Goal: Information Seeking & Learning: Learn about a topic

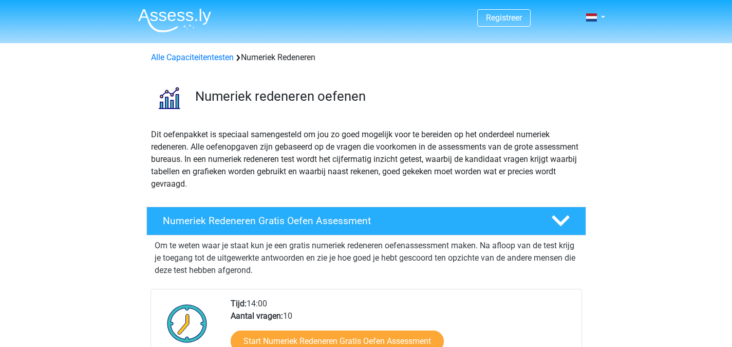
scroll to position [154, 0]
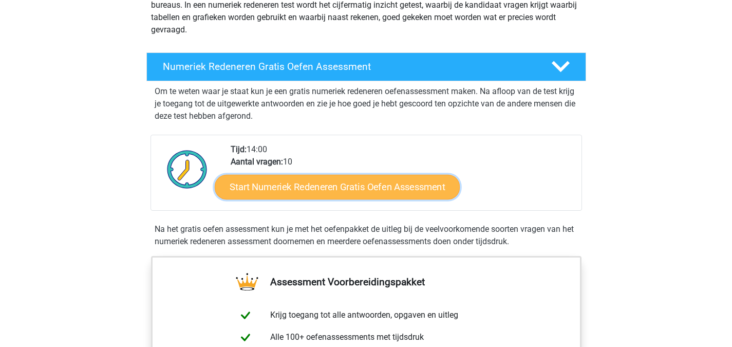
click at [353, 184] on link "Start Numeriek Redeneren Gratis Oefen Assessment" at bounding box center [337, 186] width 245 height 25
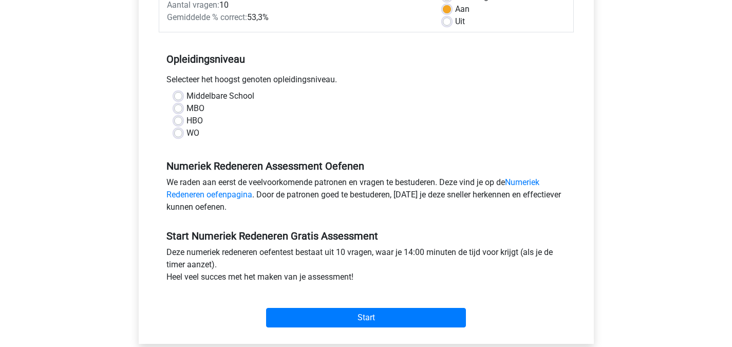
scroll to position [206, 0]
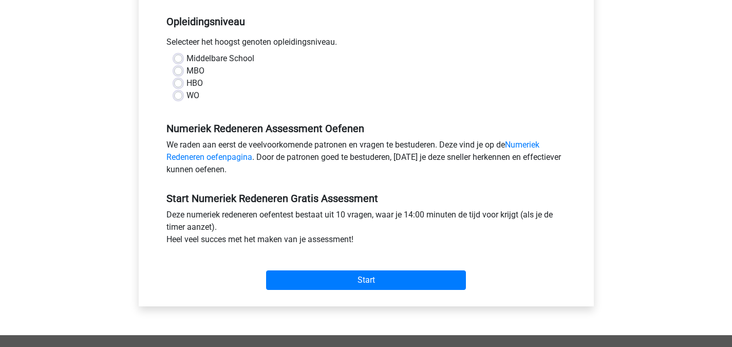
click at [187, 84] on label "HBO" at bounding box center [195, 83] width 16 height 12
click at [177, 84] on input "HBO" at bounding box center [178, 82] width 8 height 10
radio input "true"
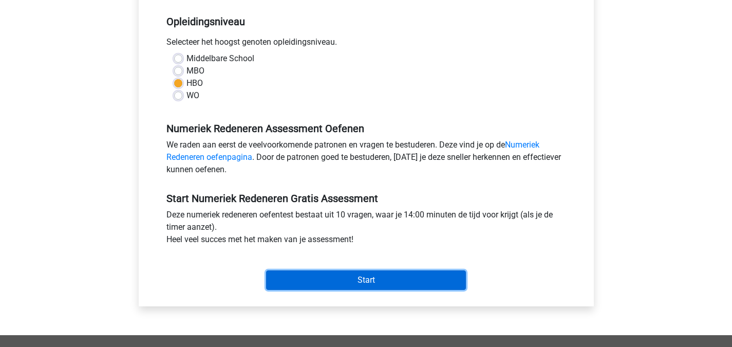
click at [384, 284] on input "Start" at bounding box center [366, 280] width 200 height 20
click at [364, 280] on input "Start" at bounding box center [366, 280] width 200 height 20
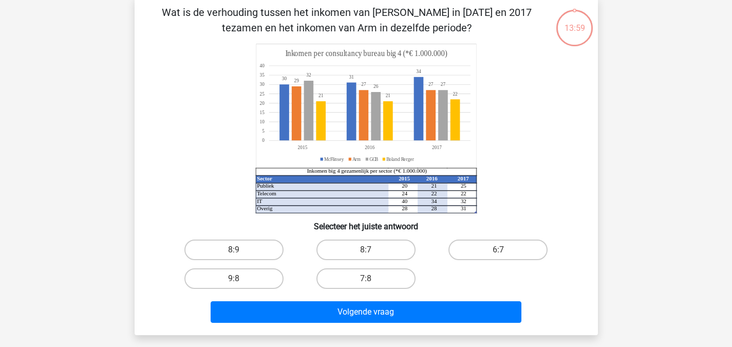
scroll to position [51, 0]
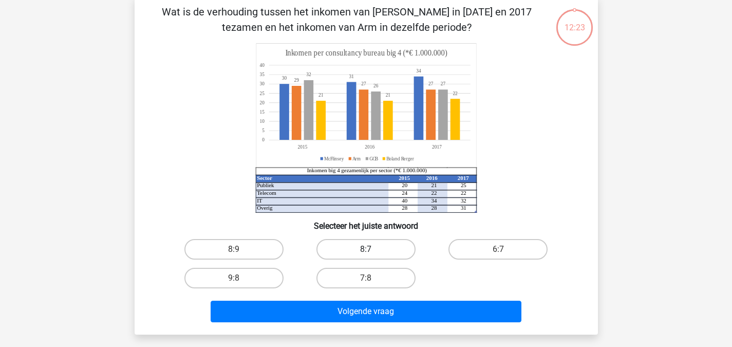
click at [363, 251] on label "8:7" at bounding box center [366, 249] width 99 height 21
click at [366, 251] on input "8:7" at bounding box center [369, 252] width 7 height 7
radio input "true"
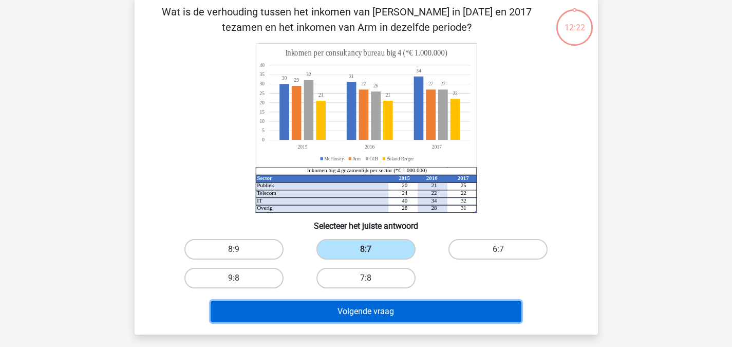
click at [402, 306] on button "Volgende vraag" at bounding box center [366, 312] width 311 height 22
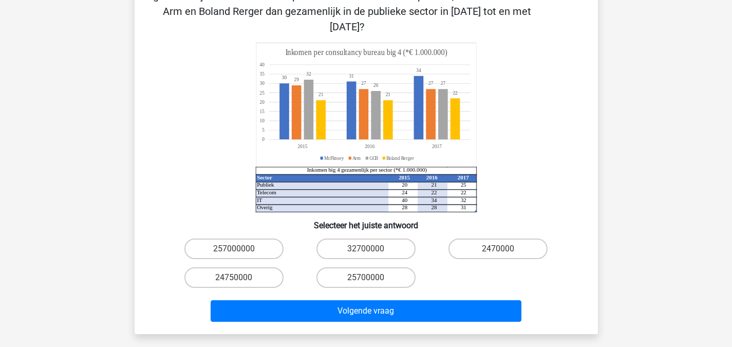
scroll to position [99, 0]
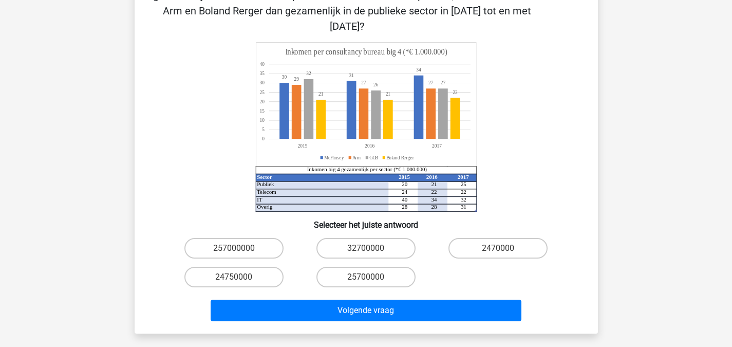
click at [658, 198] on div "Registreer Nederlands English" at bounding box center [366, 265] width 732 height 728
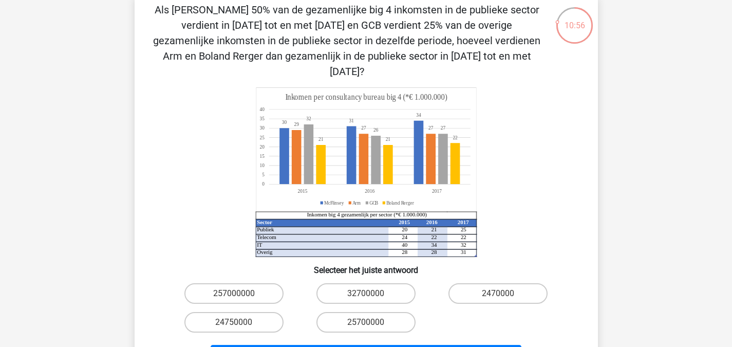
scroll to position [154, 0]
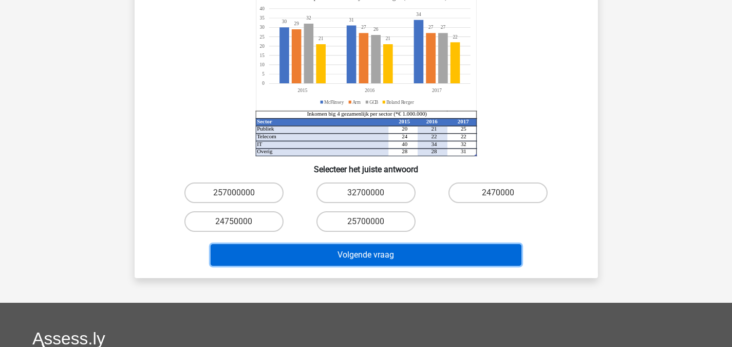
click at [434, 244] on button "Volgende vraag" at bounding box center [366, 255] width 311 height 22
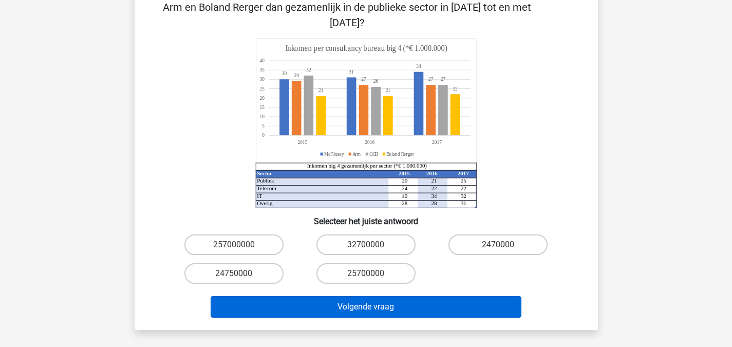
scroll to position [103, 0]
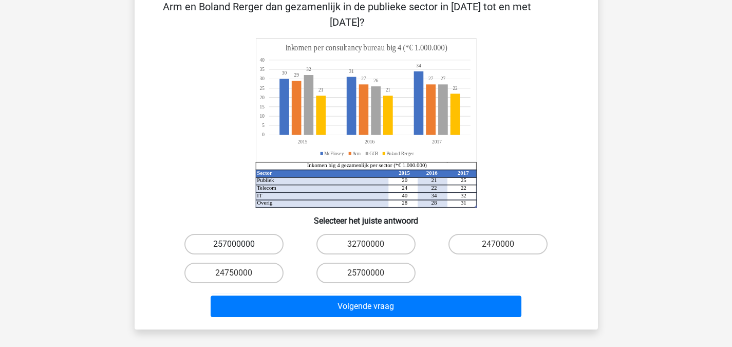
click at [224, 234] on label "257000000" at bounding box center [234, 244] width 99 height 21
click at [234, 244] on input "257000000" at bounding box center [237, 247] width 7 height 7
radio input "true"
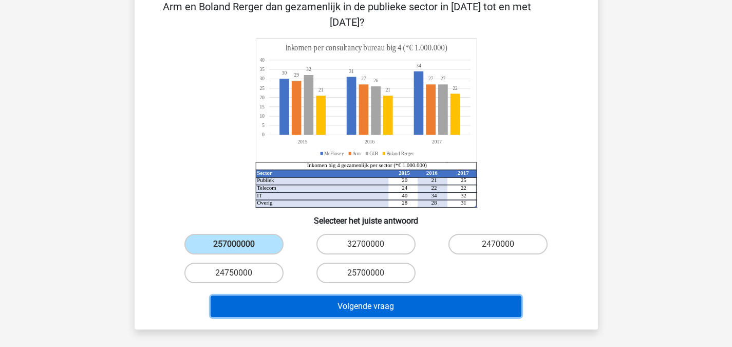
click at [371, 301] on button "Volgende vraag" at bounding box center [366, 307] width 311 height 22
click at [397, 296] on button "Volgende vraag" at bounding box center [366, 307] width 311 height 22
click at [375, 296] on button "Volgende vraag" at bounding box center [366, 307] width 311 height 22
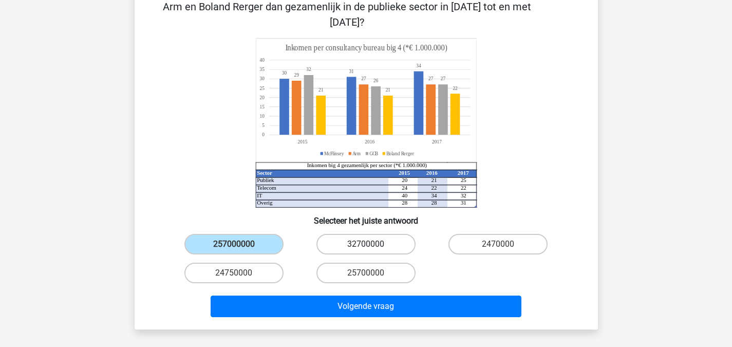
click at [364, 234] on label "32700000" at bounding box center [366, 244] width 99 height 21
click at [366, 244] on input "32700000" at bounding box center [369, 247] width 7 height 7
radio input "true"
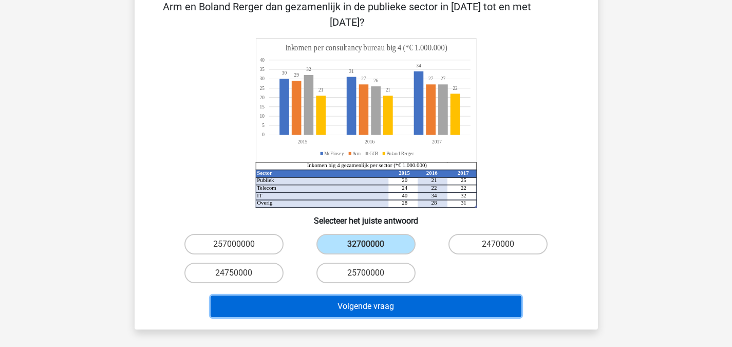
click at [382, 298] on button "Volgende vraag" at bounding box center [366, 307] width 311 height 22
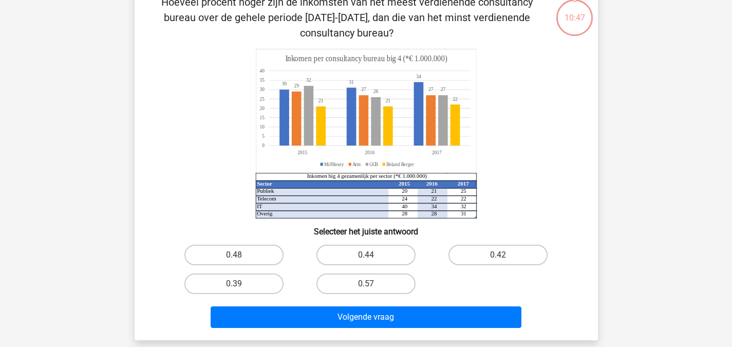
click at [371, 291] on div "Hoeveel procent hoger zijn de inkomsten van het meest verdienende consultancy b…" at bounding box center [366, 163] width 455 height 338
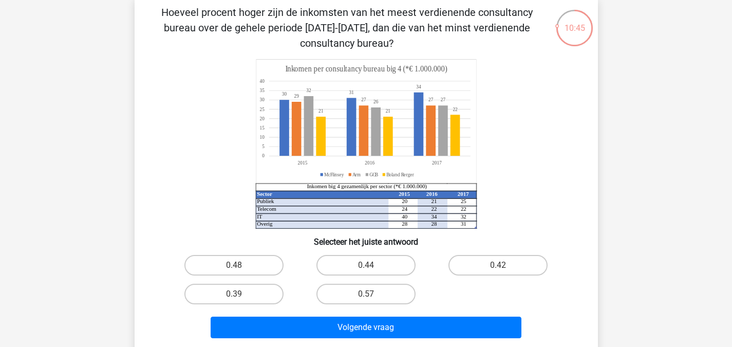
scroll to position [51, 0]
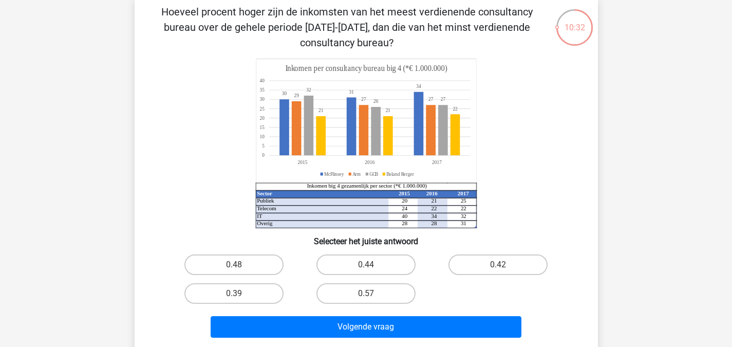
click at [626, 215] on div "Registreer Nederlands English" at bounding box center [366, 297] width 732 height 697
click at [636, 212] on div "Registreer Nederlands English" at bounding box center [366, 297] width 732 height 697
click at [267, 267] on label "0.48" at bounding box center [234, 264] width 99 height 21
click at [241, 267] on input "0.48" at bounding box center [237, 268] width 7 height 7
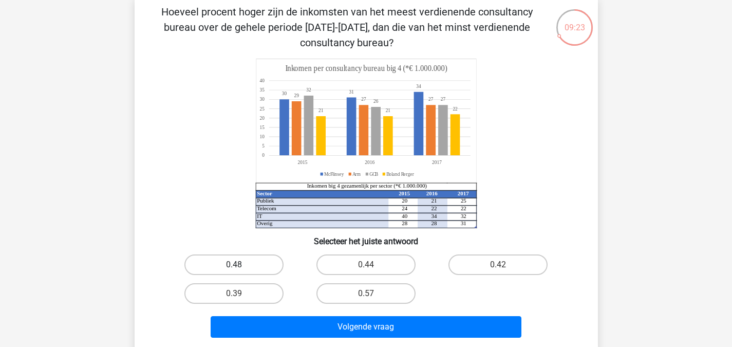
radio input "true"
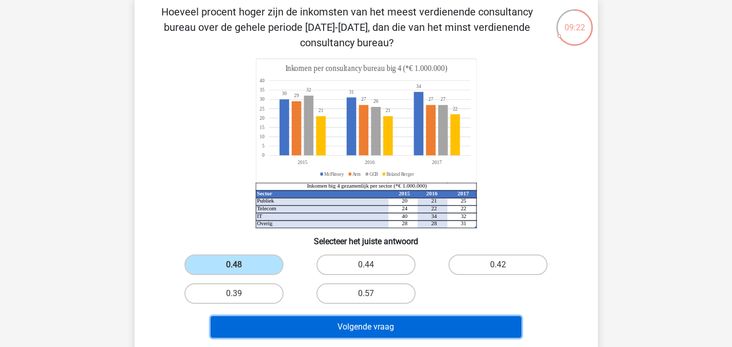
click at [394, 321] on button "Volgende vraag" at bounding box center [366, 327] width 311 height 22
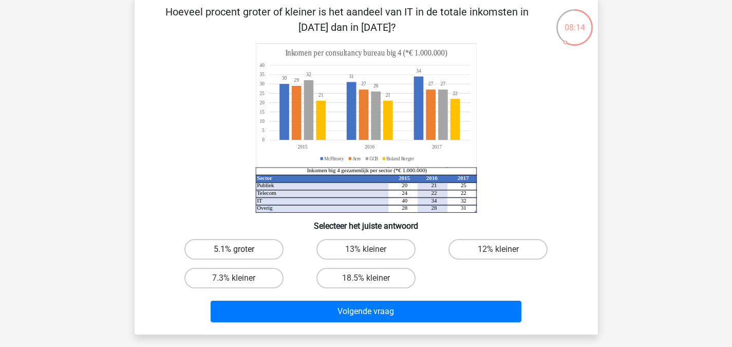
click at [261, 249] on label "5.1% groter" at bounding box center [234, 249] width 99 height 21
click at [241, 249] on input "5.1% groter" at bounding box center [237, 252] width 7 height 7
radio input "true"
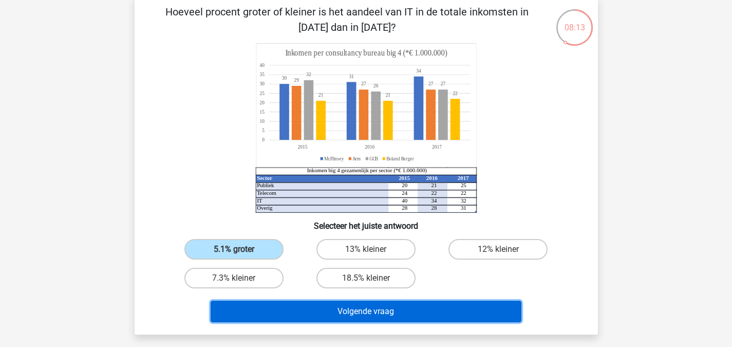
click at [377, 308] on button "Volgende vraag" at bounding box center [366, 312] width 311 height 22
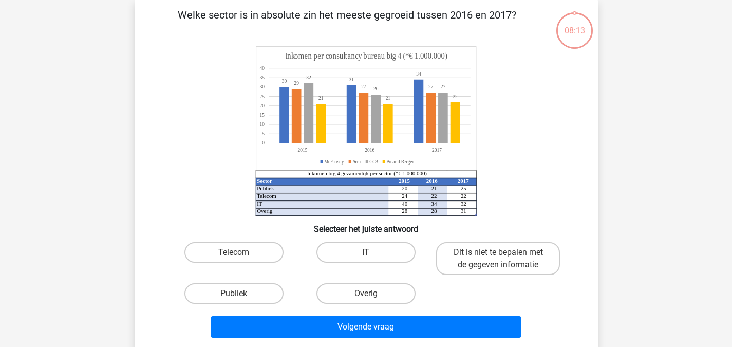
scroll to position [47, 0]
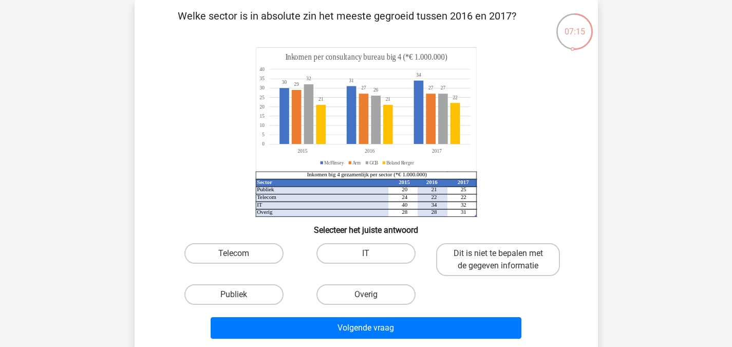
click at [624, 181] on div "Registreer Nederlands English" at bounding box center [366, 300] width 732 height 694
click at [359, 251] on label "IT" at bounding box center [366, 253] width 99 height 21
click at [366, 253] on input "IT" at bounding box center [369, 256] width 7 height 7
radio input "true"
click at [499, 258] on input "Dit is niet te bepalen met de gegeven informatie" at bounding box center [502, 256] width 7 height 7
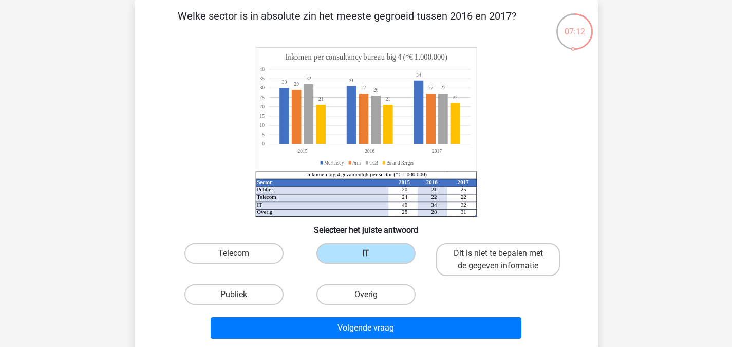
radio input "true"
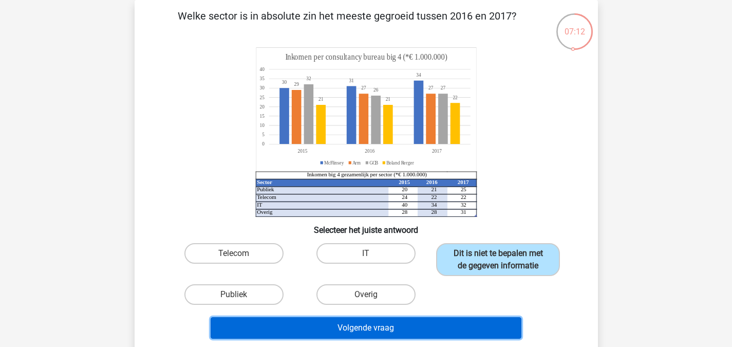
click at [409, 330] on button "Volgende vraag" at bounding box center [366, 328] width 311 height 22
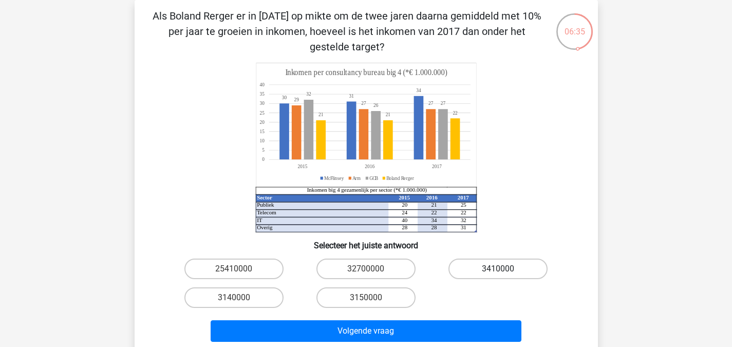
click at [503, 262] on label "3410000" at bounding box center [498, 269] width 99 height 21
click at [503, 269] on input "3410000" at bounding box center [502, 272] width 7 height 7
radio input "true"
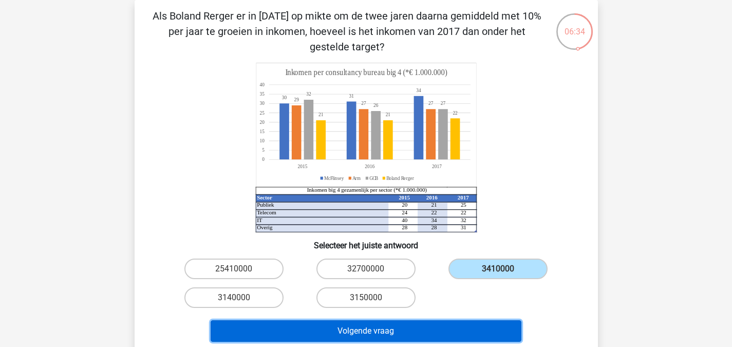
click at [392, 331] on button "Volgende vraag" at bounding box center [366, 331] width 311 height 22
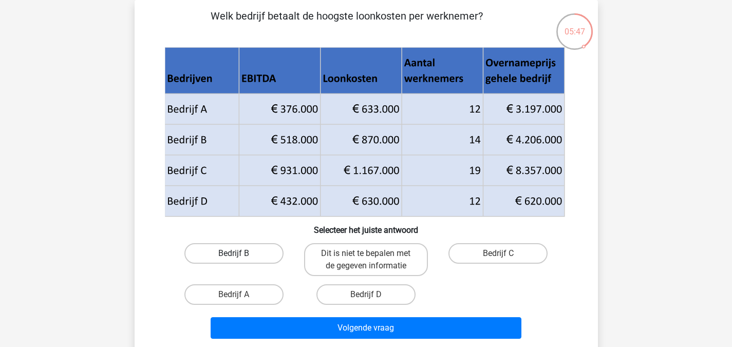
click at [251, 252] on label "Bedrijf B" at bounding box center [234, 253] width 99 height 21
click at [241, 253] on input "Bedrijf B" at bounding box center [237, 256] width 7 height 7
radio input "true"
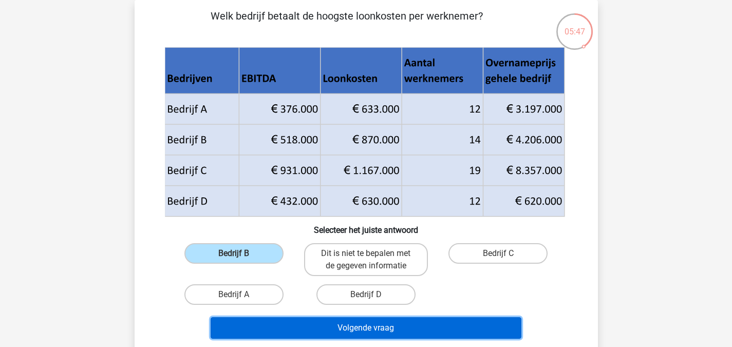
click at [393, 334] on button "Volgende vraag" at bounding box center [366, 328] width 311 height 22
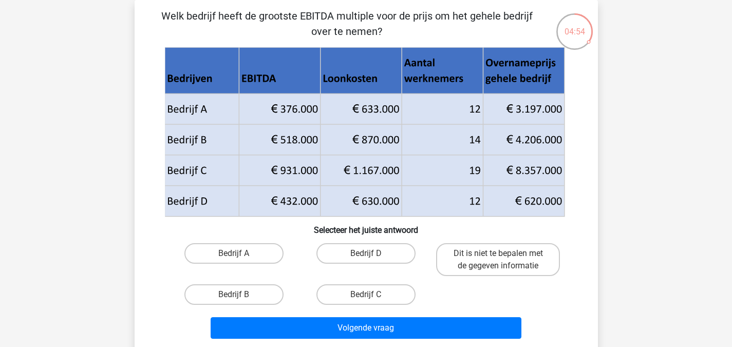
click at [239, 198] on icon at bounding box center [364, 185] width 400 height 61
click at [358, 249] on label "Bedrijf D" at bounding box center [366, 253] width 99 height 21
click at [366, 253] on input "Bedrijf D" at bounding box center [369, 256] width 7 height 7
radio input "true"
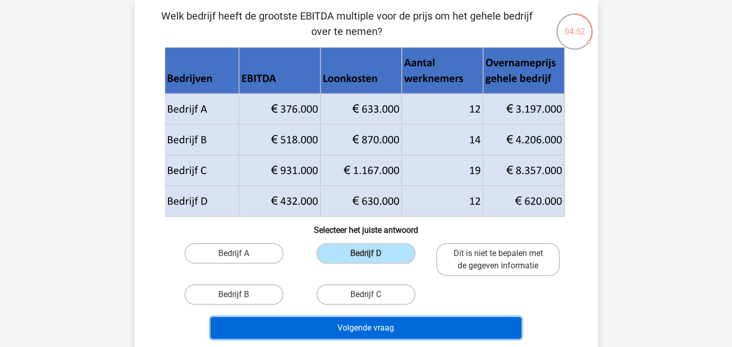
click at [399, 326] on button "Volgende vraag" at bounding box center [366, 328] width 311 height 22
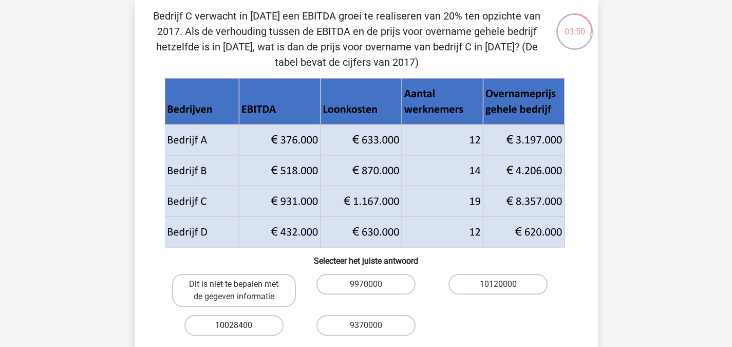
click at [246, 323] on label "10028400" at bounding box center [234, 325] width 99 height 21
click at [241, 325] on input "10028400" at bounding box center [237, 328] width 7 height 7
radio input "true"
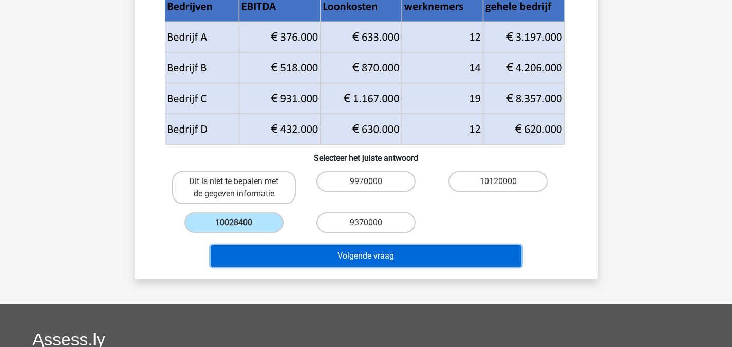
click at [410, 254] on button "Volgende vraag" at bounding box center [366, 256] width 311 height 22
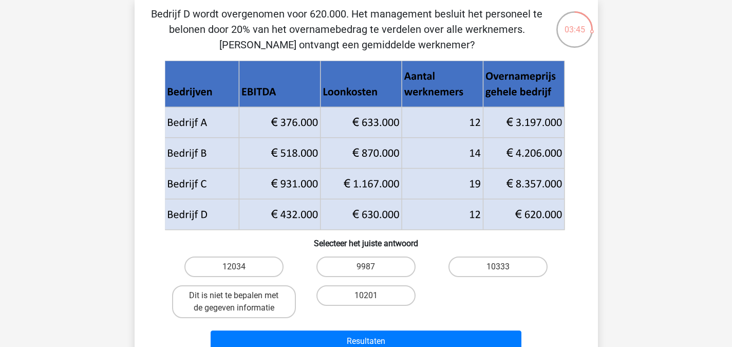
scroll to position [51, 0]
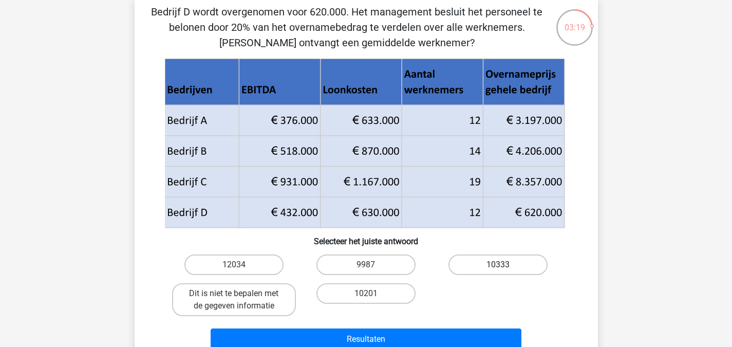
click at [507, 256] on label "10333" at bounding box center [498, 264] width 99 height 21
click at [505, 265] on input "10333" at bounding box center [502, 268] width 7 height 7
radio input "true"
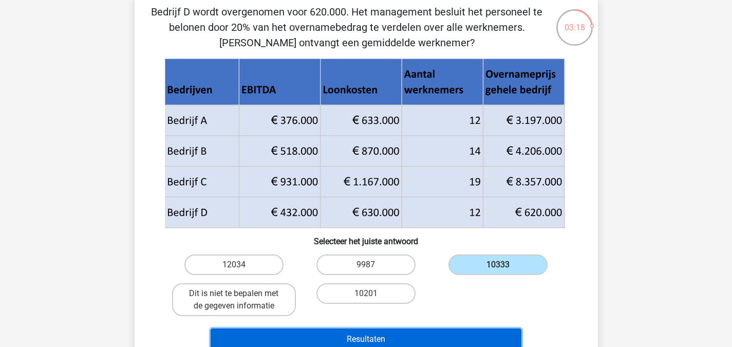
click at [422, 338] on button "Resultaten" at bounding box center [366, 339] width 311 height 22
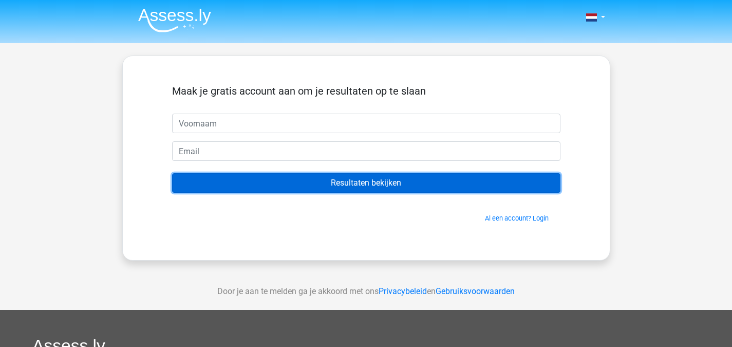
click at [380, 187] on input "Resultaten bekijken" at bounding box center [366, 183] width 389 height 20
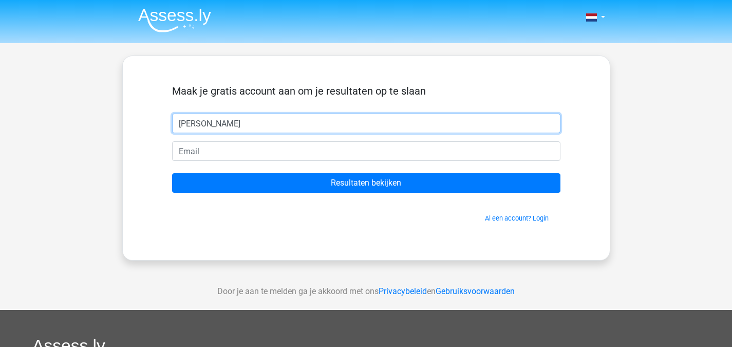
type input "[PERSON_NAME]"
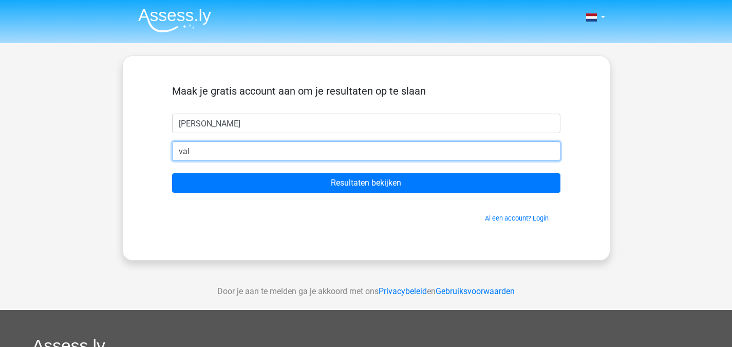
type input "[PERSON_NAME][EMAIL_ADDRESS][DOMAIN_NAME]"
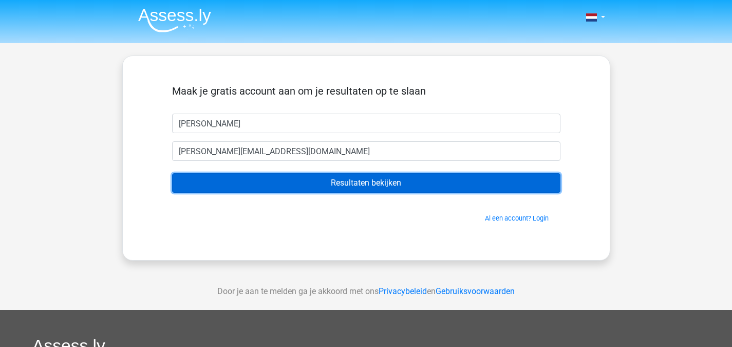
click at [389, 180] on input "Resultaten bekijken" at bounding box center [366, 183] width 389 height 20
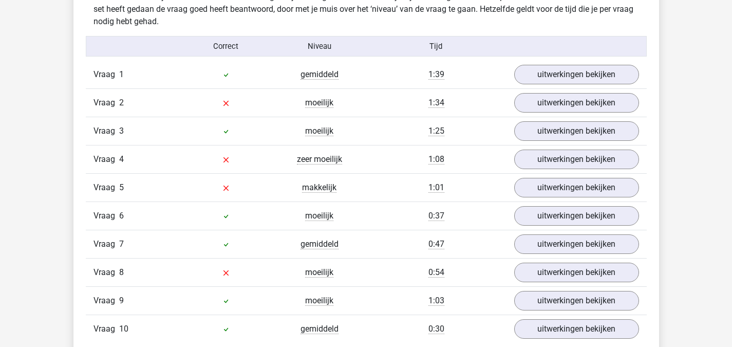
scroll to position [822, 0]
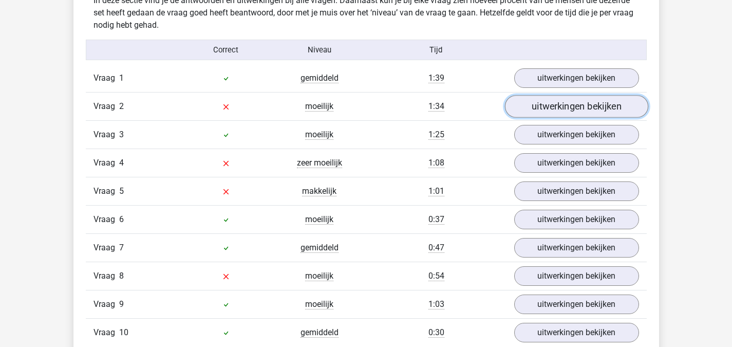
click at [600, 104] on link "uitwerkingen bekijken" at bounding box center [576, 107] width 143 height 23
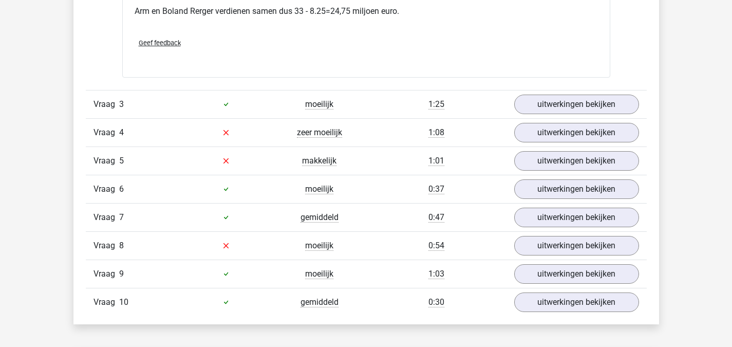
scroll to position [1285, 0]
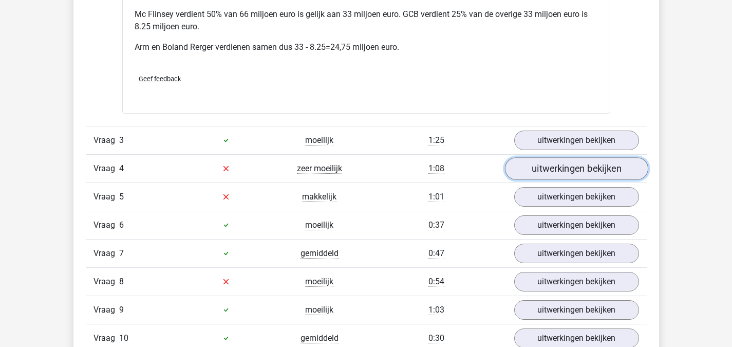
click at [571, 171] on link "uitwerkingen bekijken" at bounding box center [576, 168] width 143 height 23
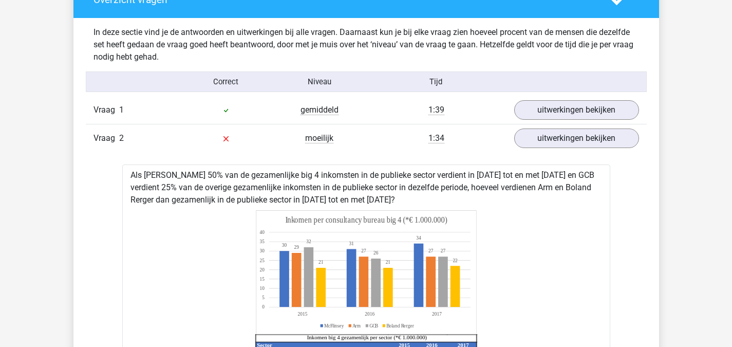
scroll to position [771, 0]
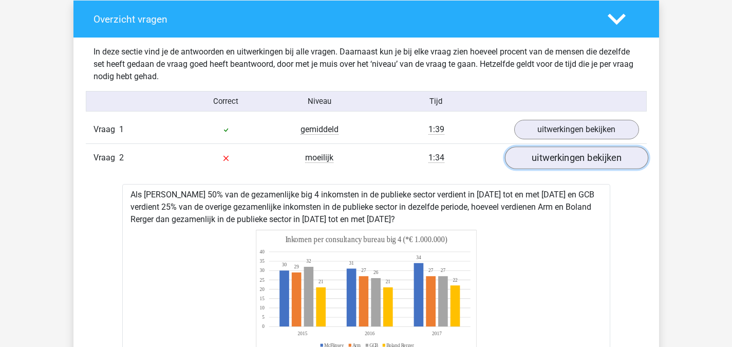
click at [586, 161] on link "uitwerkingen bekijken" at bounding box center [576, 158] width 143 height 23
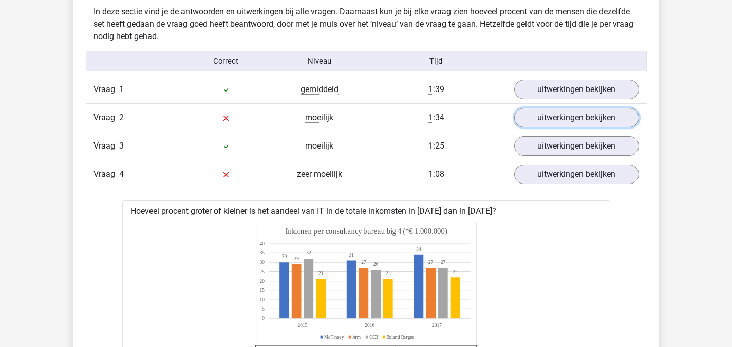
scroll to position [822, 0]
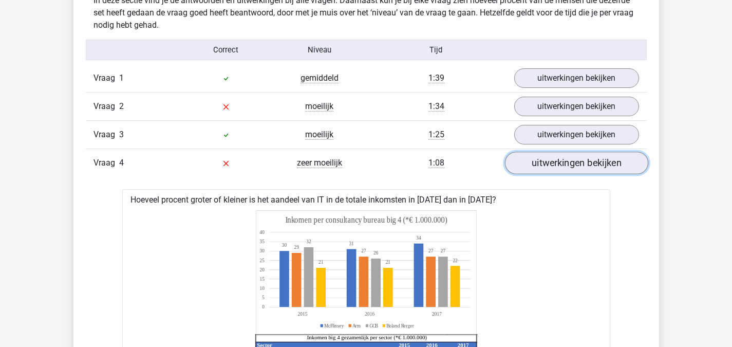
click at [584, 163] on link "uitwerkingen bekijken" at bounding box center [576, 163] width 143 height 23
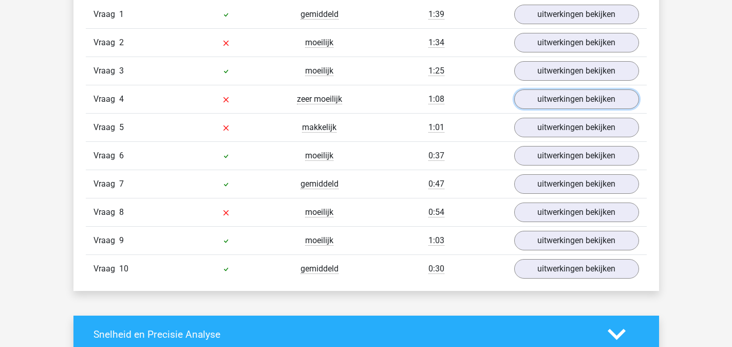
scroll to position [925, 0]
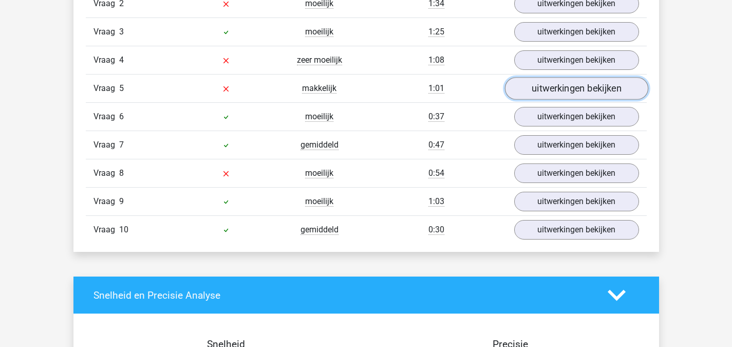
click at [557, 88] on link "uitwerkingen bekijken" at bounding box center [576, 89] width 143 height 23
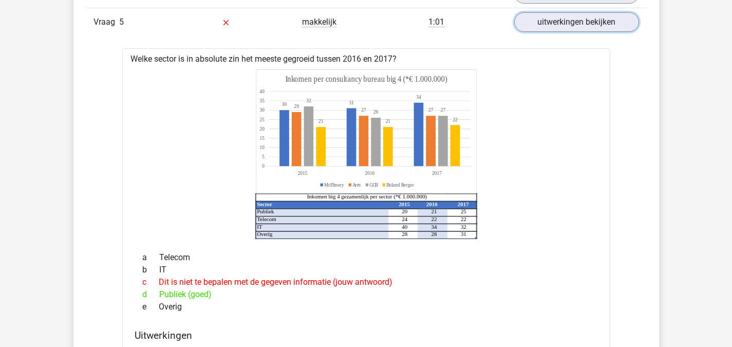
scroll to position [822, 0]
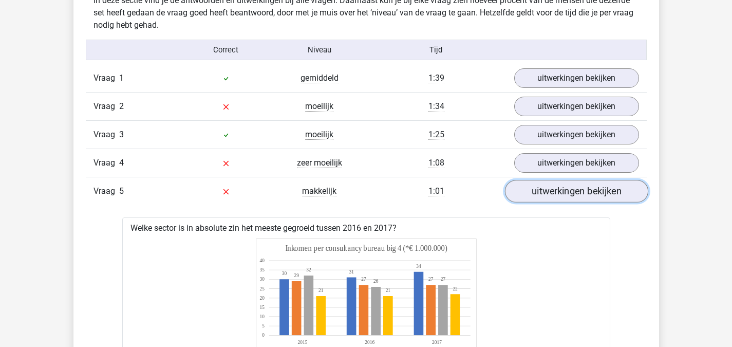
click at [609, 185] on link "uitwerkingen bekijken" at bounding box center [576, 191] width 143 height 23
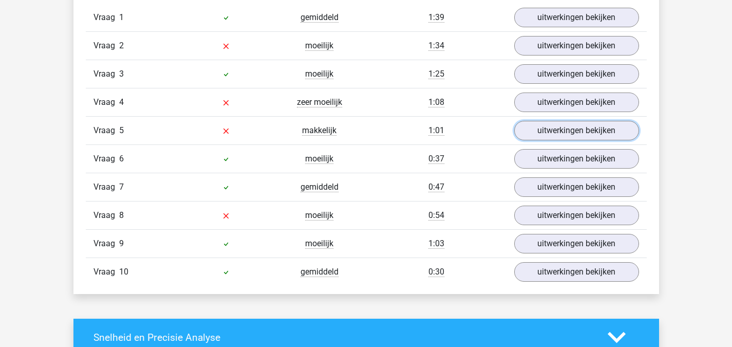
scroll to position [925, 0]
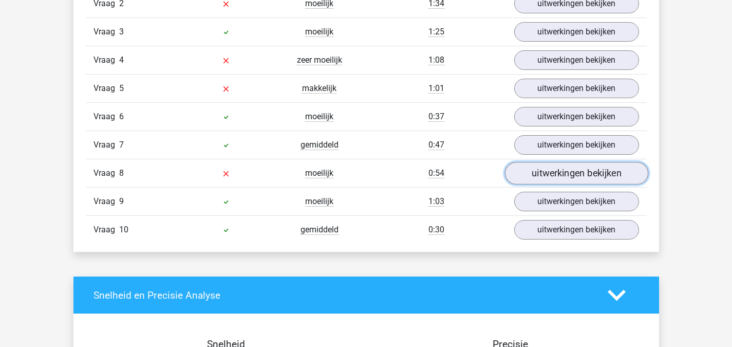
click at [605, 177] on link "uitwerkingen bekijken" at bounding box center [576, 173] width 143 height 23
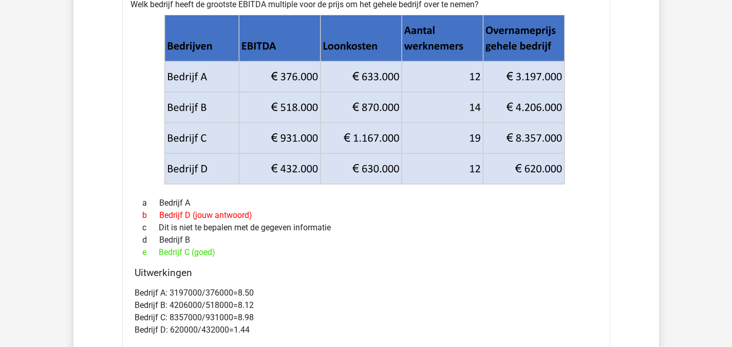
scroll to position [1131, 0]
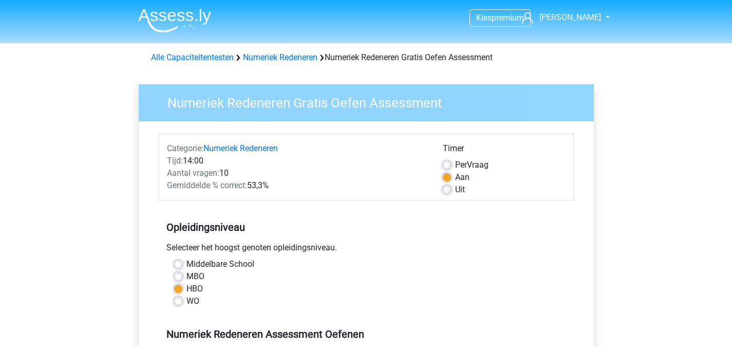
scroll to position [206, 0]
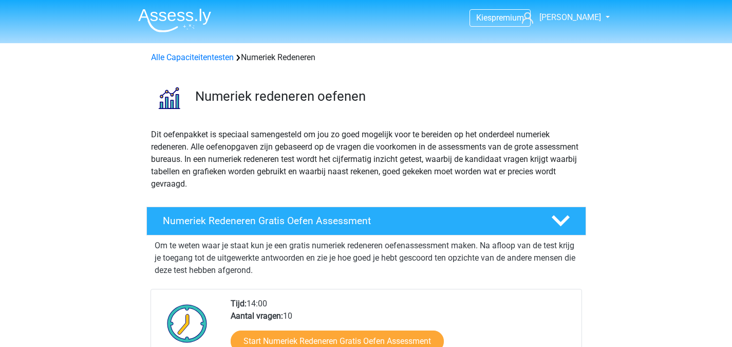
scroll to position [154, 0]
